Goal: Book appointment/travel/reservation

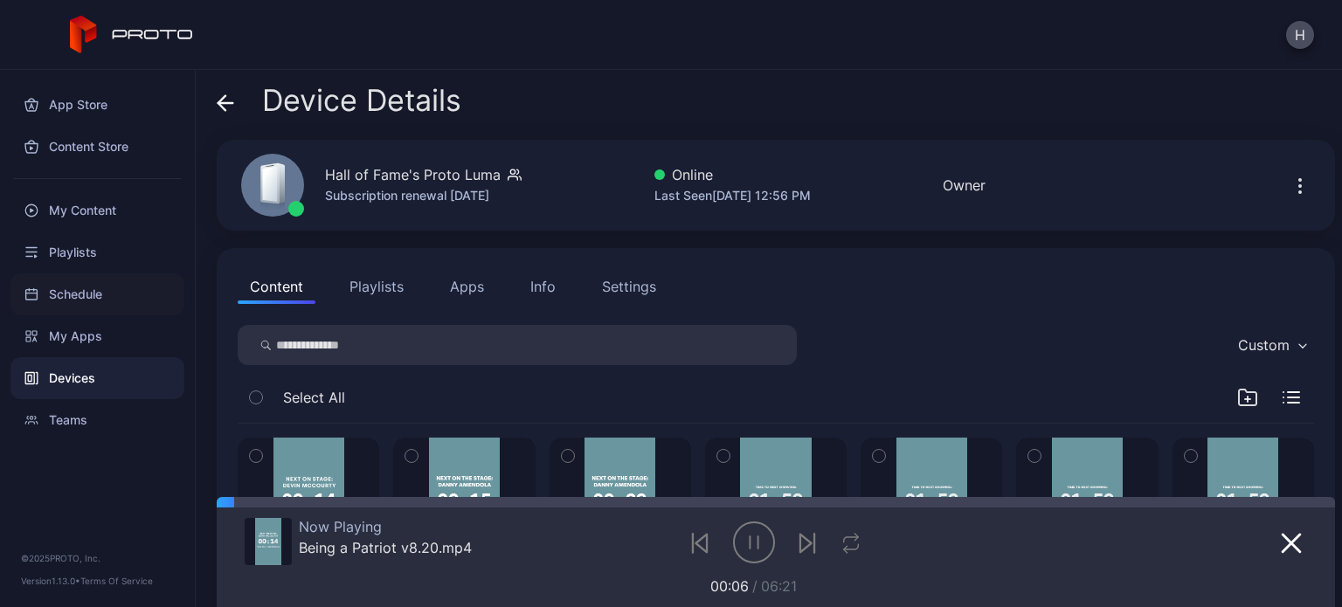
click at [72, 307] on div "Schedule" at bounding box center [97, 294] width 174 height 42
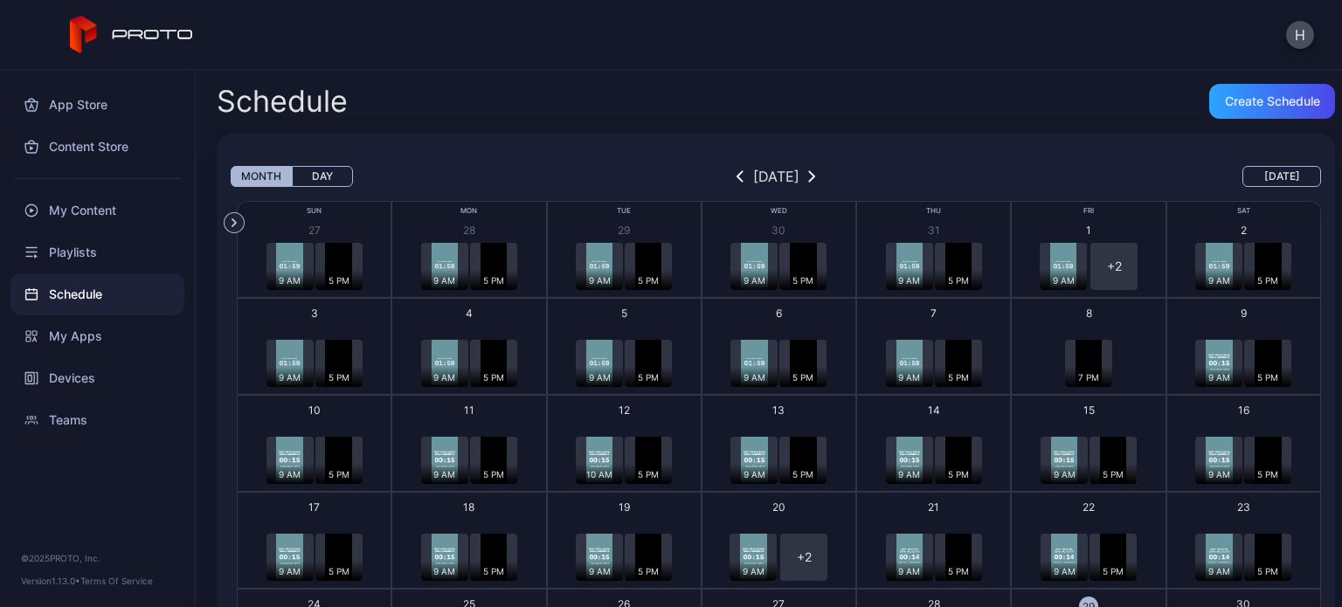
scroll to position [223, 0]
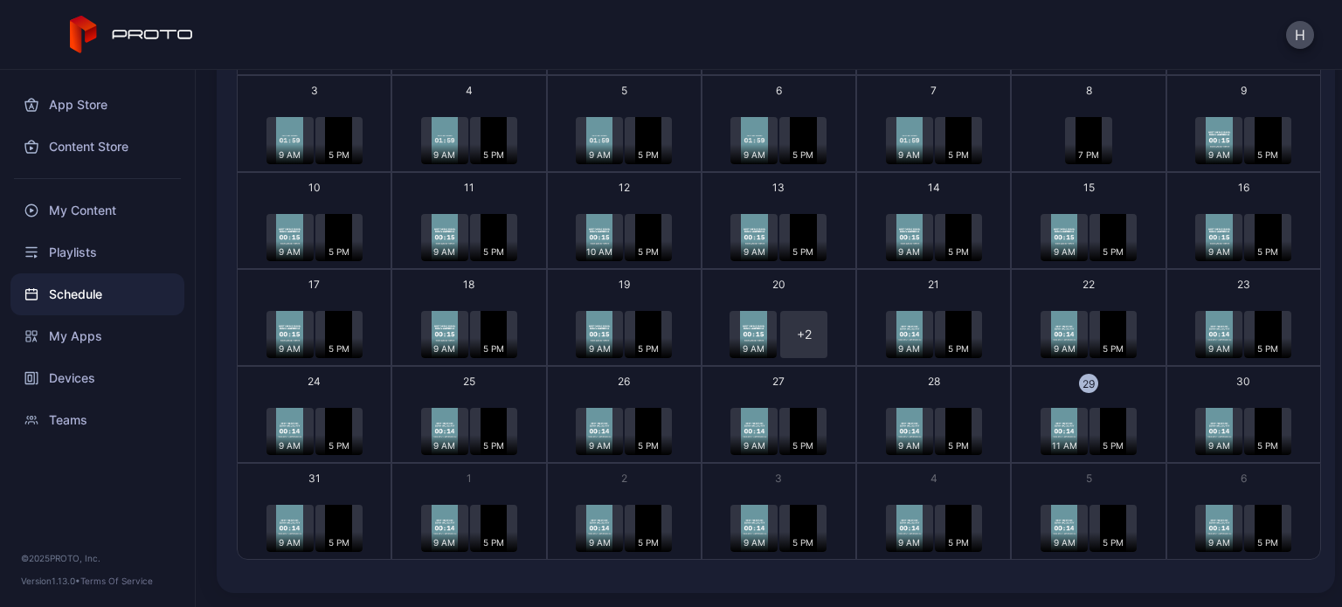
click at [1067, 427] on div "11 AM" at bounding box center [1064, 431] width 47 height 47
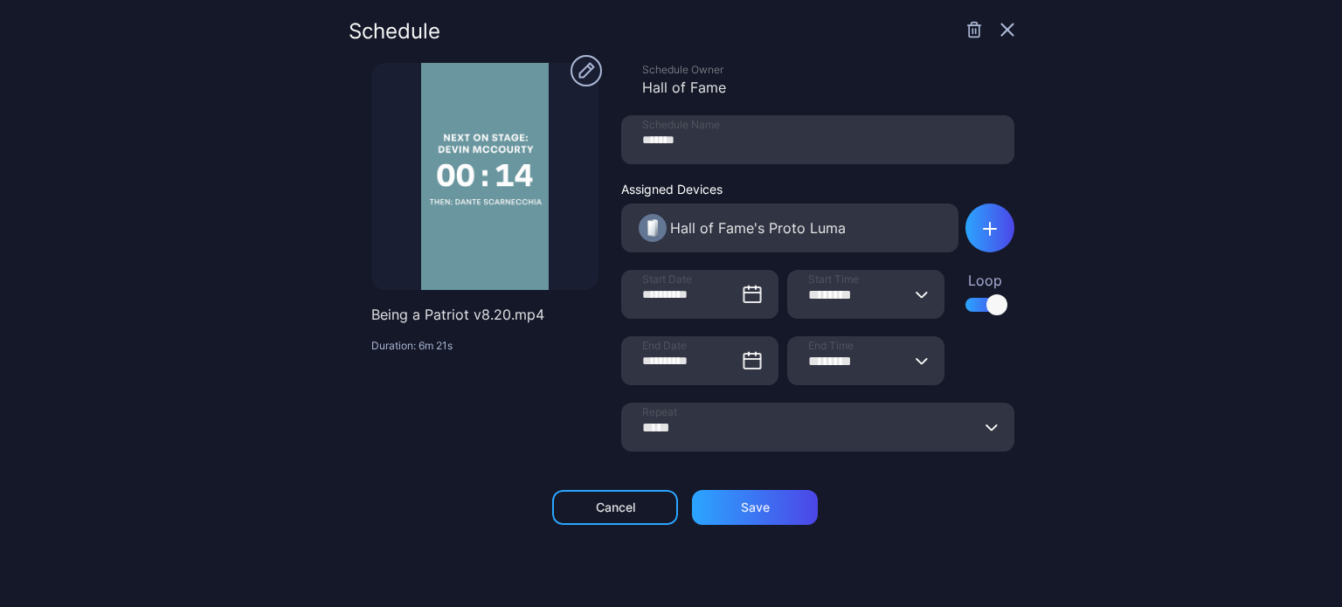
click at [1000, 31] on icon "button" at bounding box center [1007, 30] width 14 height 14
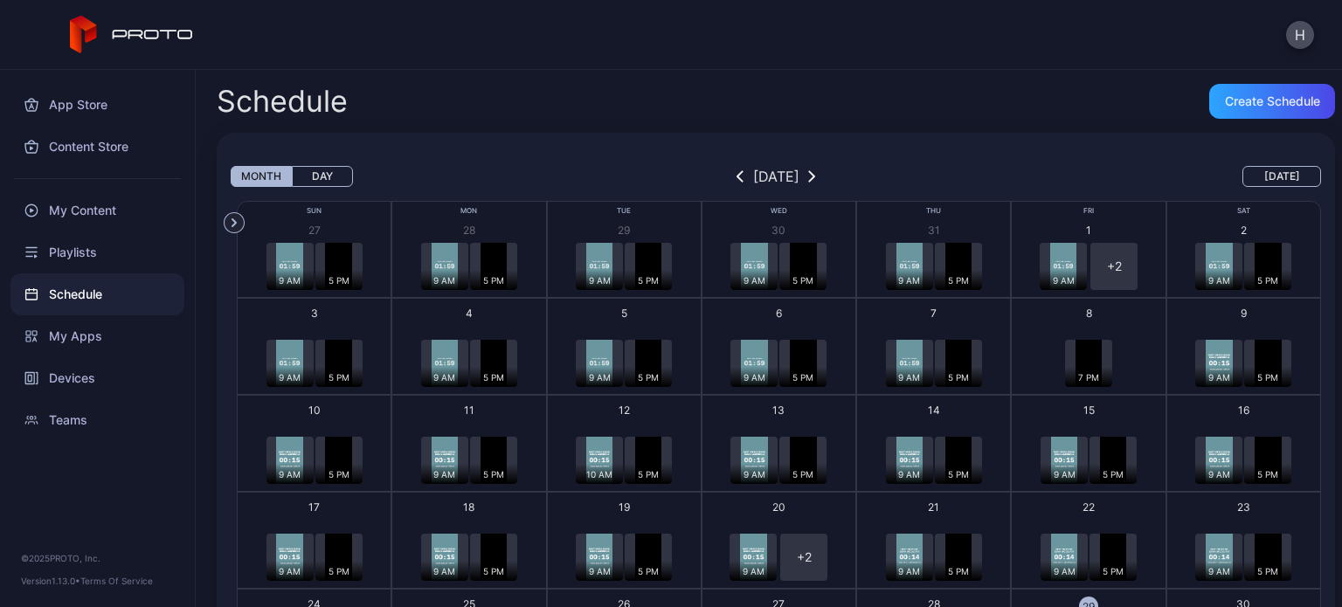
scroll to position [223, 0]
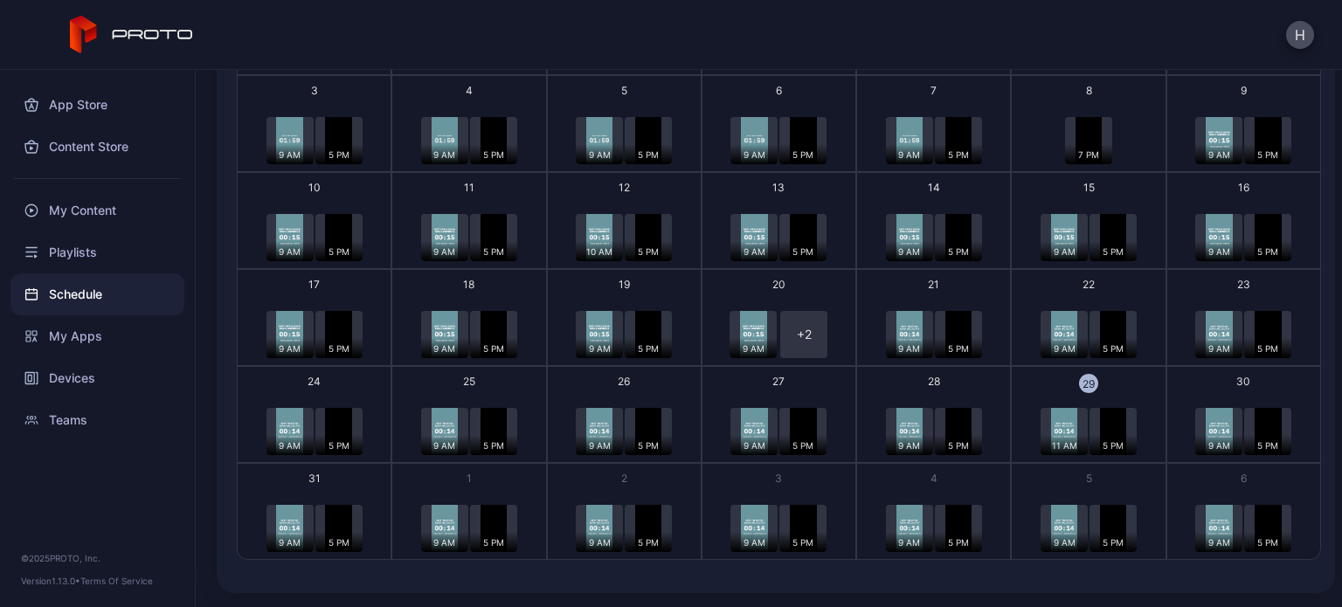
click at [1100, 430] on img "button" at bounding box center [1113, 431] width 26 height 47
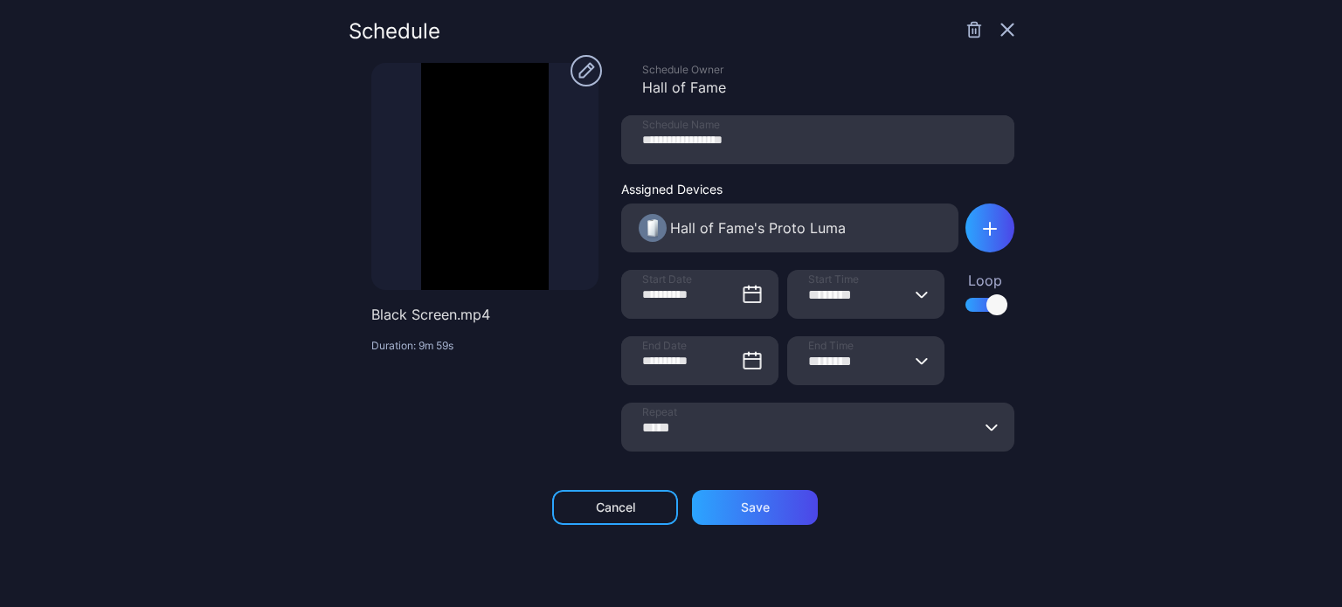
click at [1002, 25] on icon "button" at bounding box center [1007, 29] width 11 height 11
